Goal: Transaction & Acquisition: Purchase product/service

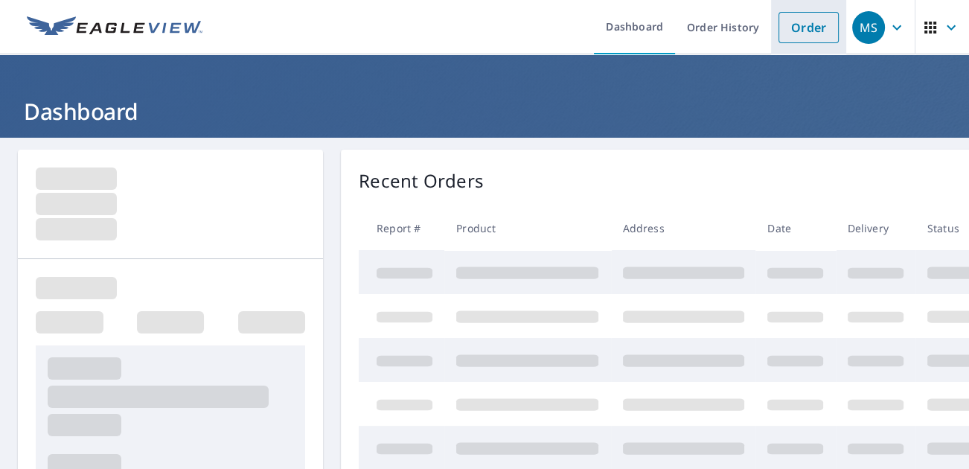
click at [811, 31] on link "Order" at bounding box center [809, 27] width 60 height 31
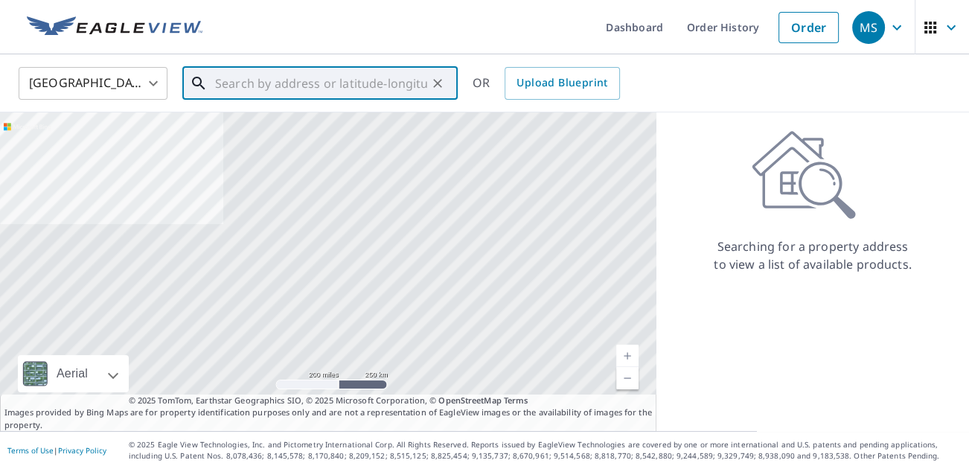
click at [293, 88] on input "text" at bounding box center [321, 84] width 212 height 42
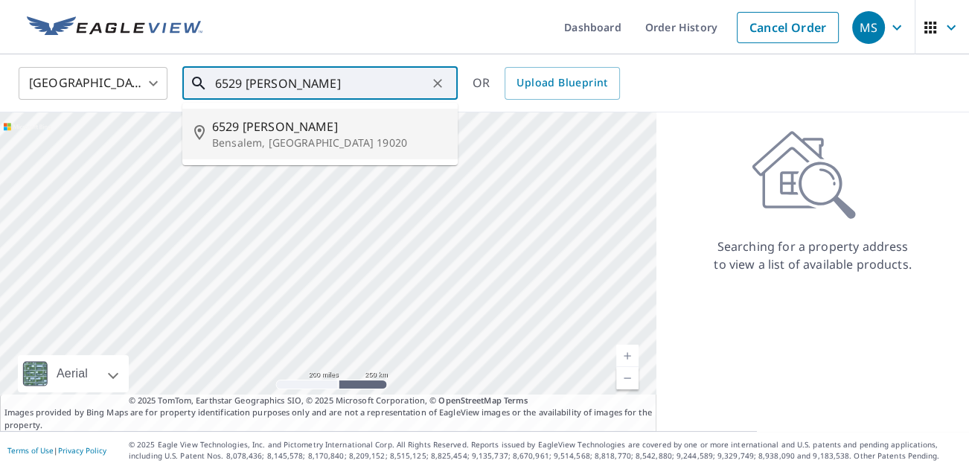
click at [297, 137] on p "Bensalem, [GEOGRAPHIC_DATA] 19020" at bounding box center [329, 143] width 234 height 15
type input "[STREET_ADDRESS][PERSON_NAME]"
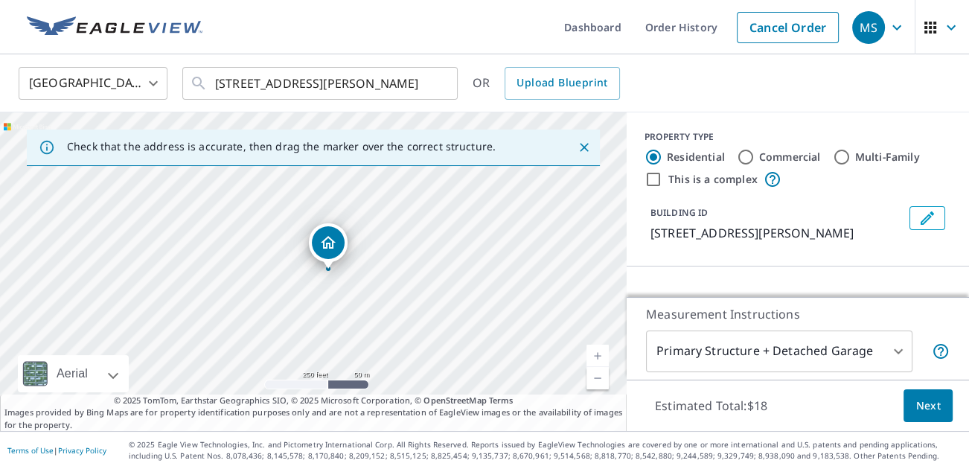
click at [920, 406] on span "Next" at bounding box center [928, 406] width 25 height 19
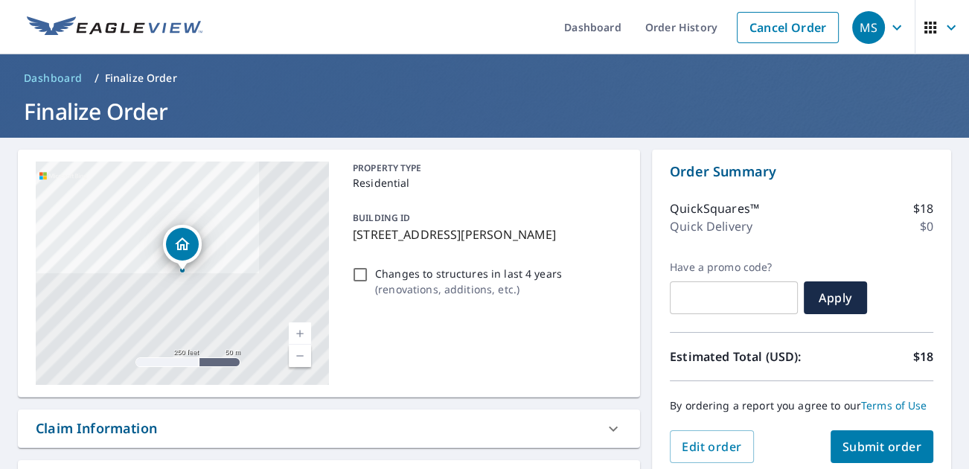
click at [900, 458] on button "Submit order" at bounding box center [883, 446] width 104 height 33
